Goal: Task Accomplishment & Management: Use online tool/utility

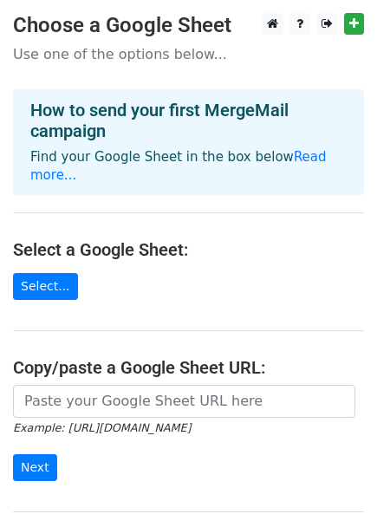
scroll to position [96, 0]
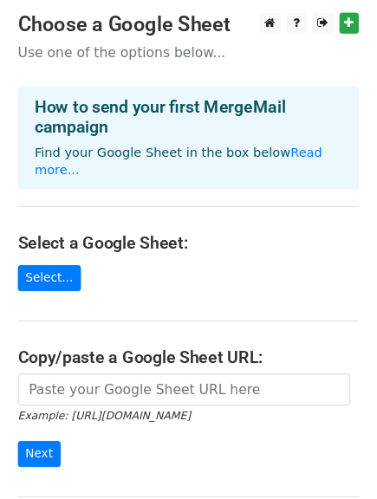
scroll to position [178, 0]
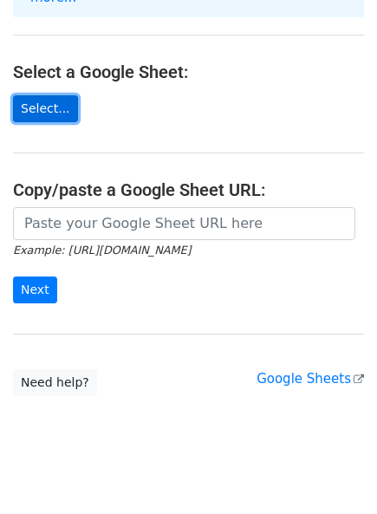
click at [22, 95] on link "Select..." at bounding box center [45, 108] width 65 height 27
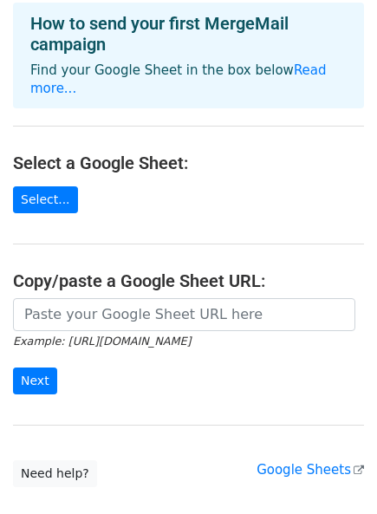
scroll to position [0, 0]
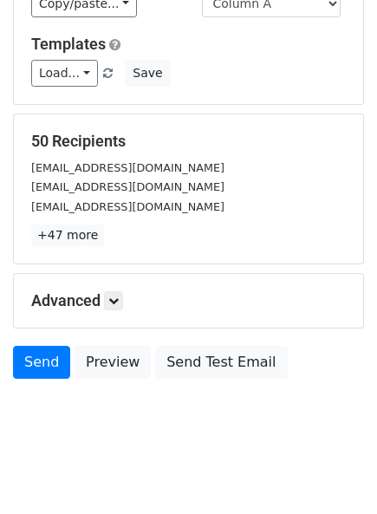
scroll to position [225, 0]
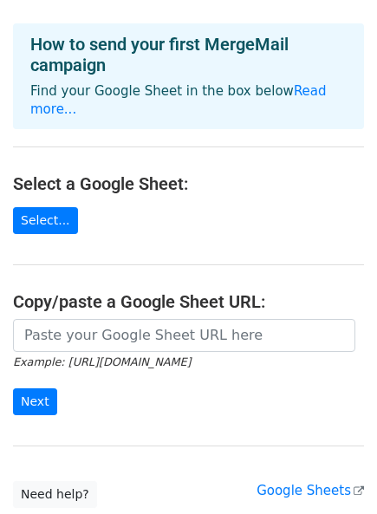
scroll to position [96, 0]
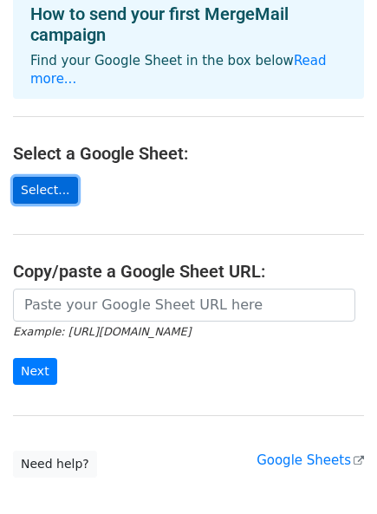
click at [52, 177] on link "Select..." at bounding box center [45, 190] width 65 height 27
click at [35, 177] on link "Select..." at bounding box center [45, 190] width 65 height 27
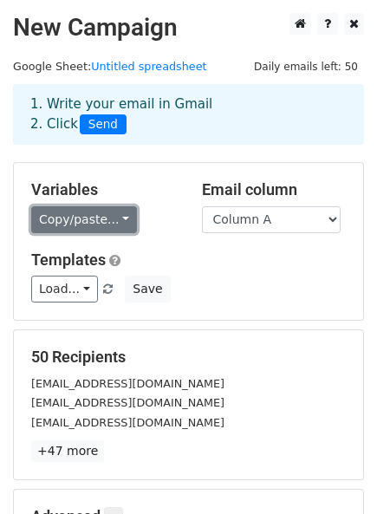
click at [106, 217] on link "Copy/paste..." at bounding box center [84, 219] width 106 height 27
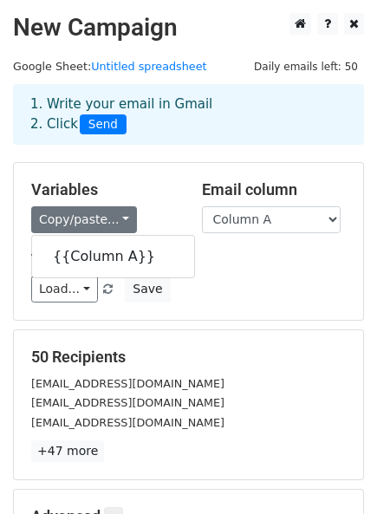
click at [237, 299] on div "Load... No templates saved Save" at bounding box center [188, 289] width 341 height 27
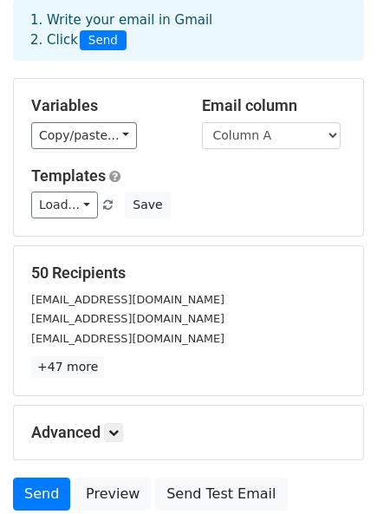
scroll to position [192, 0]
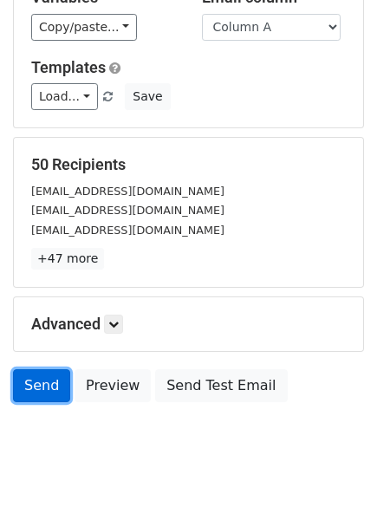
click at [36, 386] on link "Send" at bounding box center [41, 385] width 57 height 33
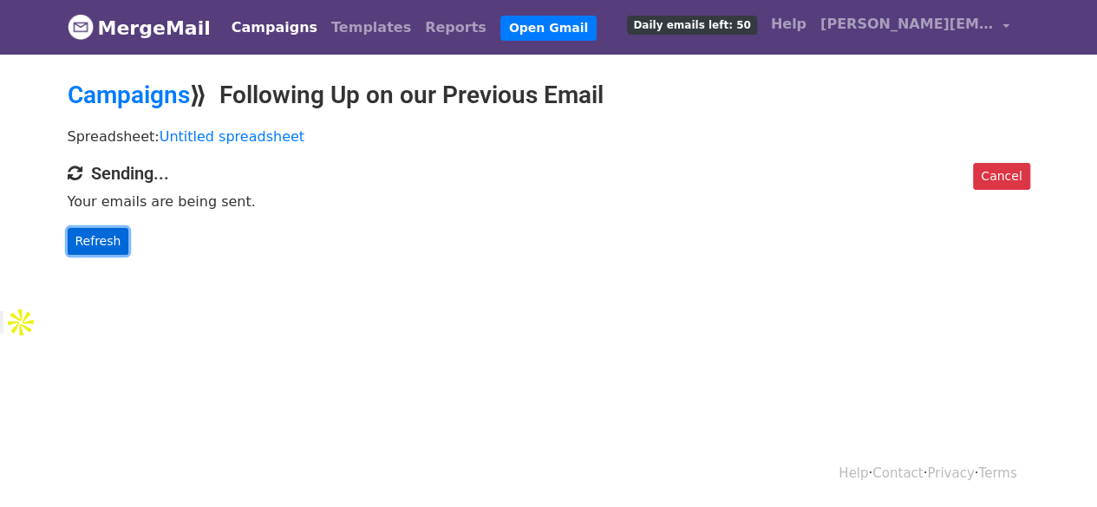
click at [95, 238] on link "Refresh" at bounding box center [99, 241] width 62 height 27
